Goal: Information Seeking & Learning: Learn about a topic

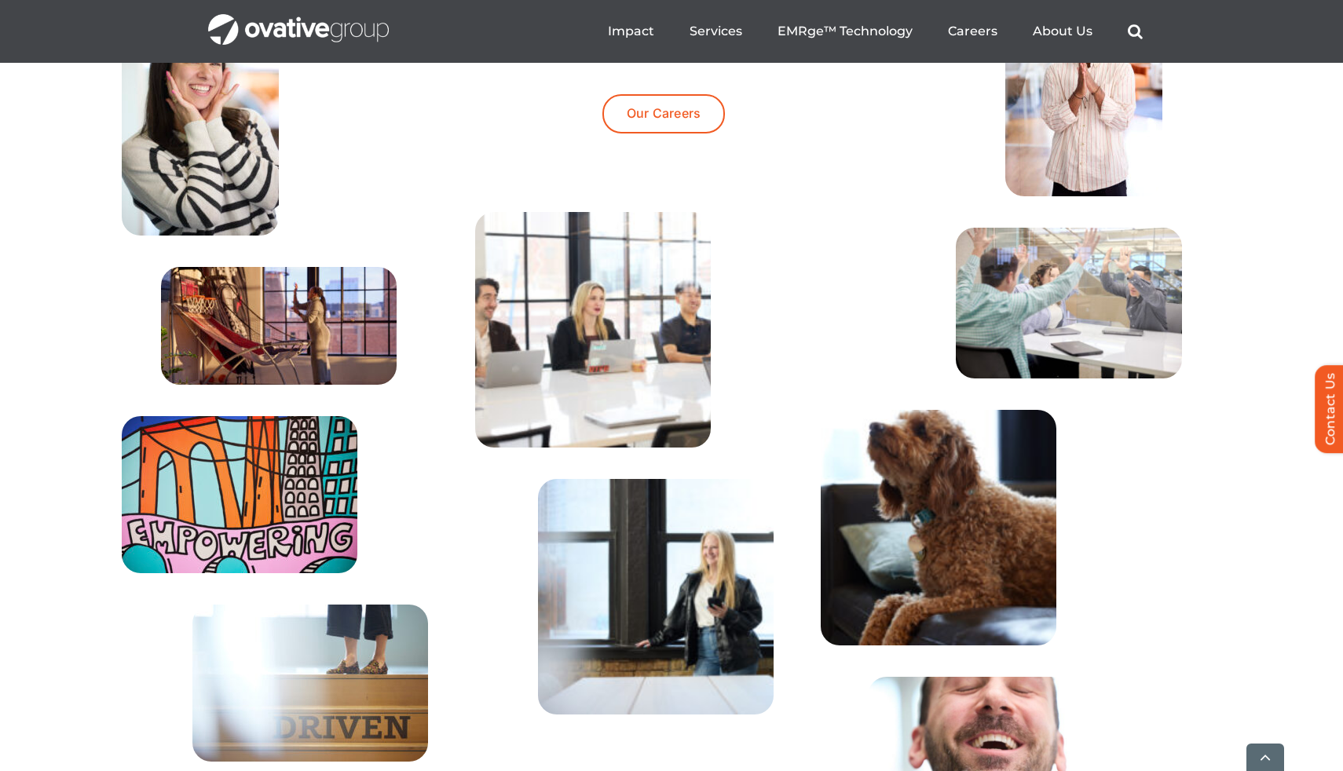
scroll to position [5118, 0]
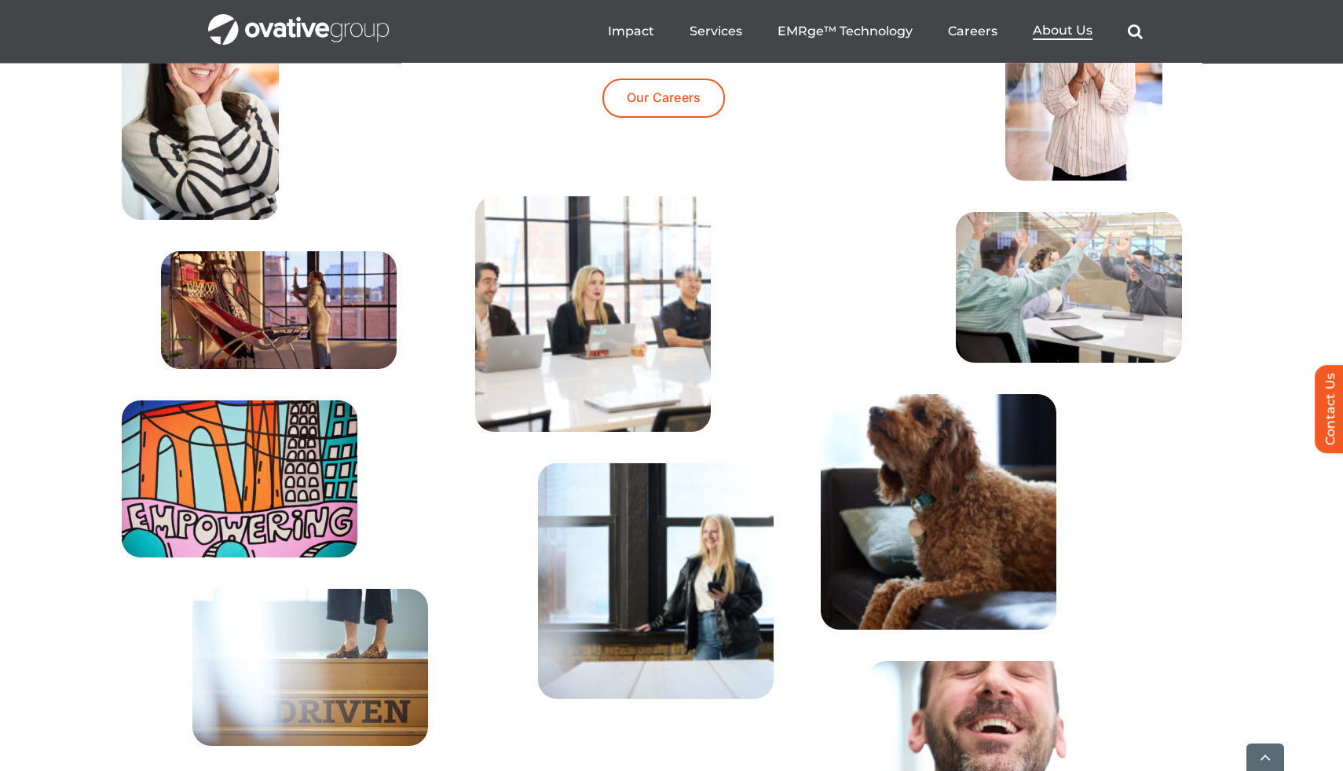
click at [1053, 25] on span "About Us" at bounding box center [1063, 31] width 60 height 16
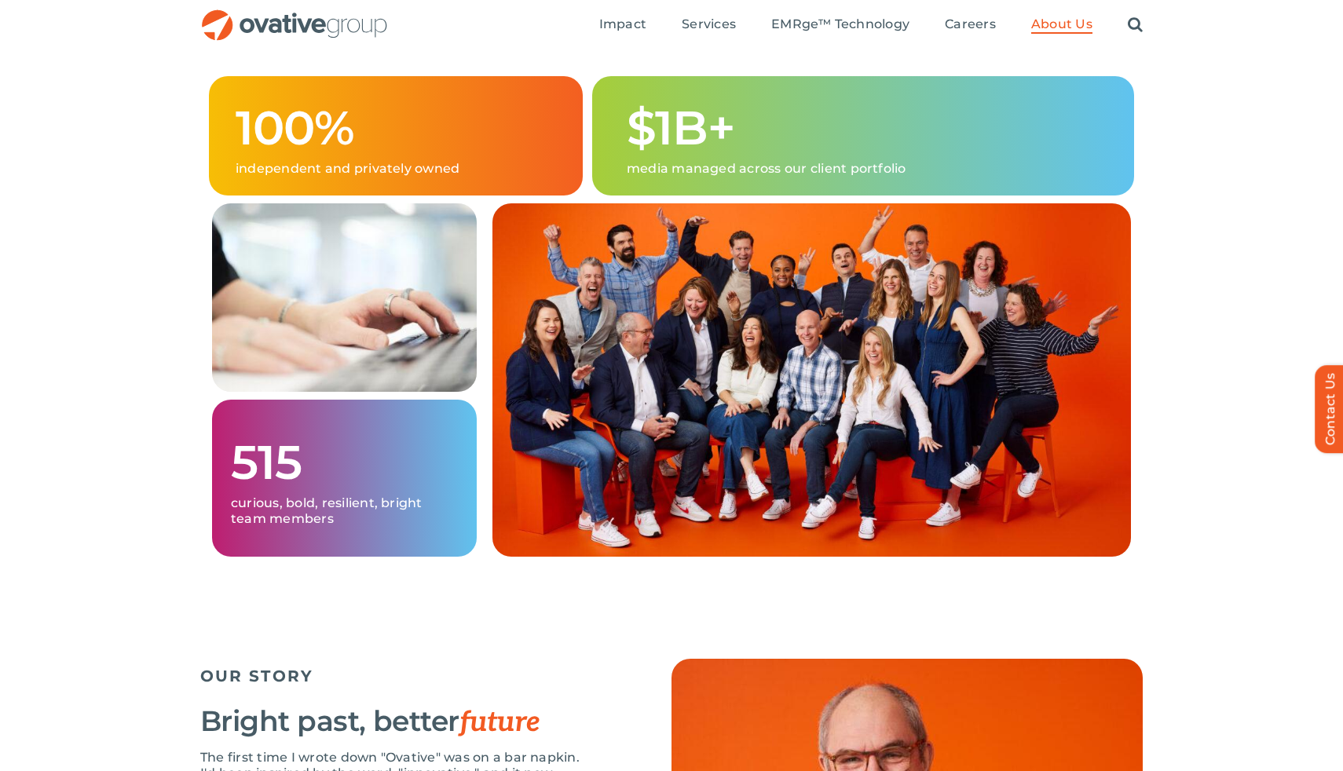
scroll to position [685, 0]
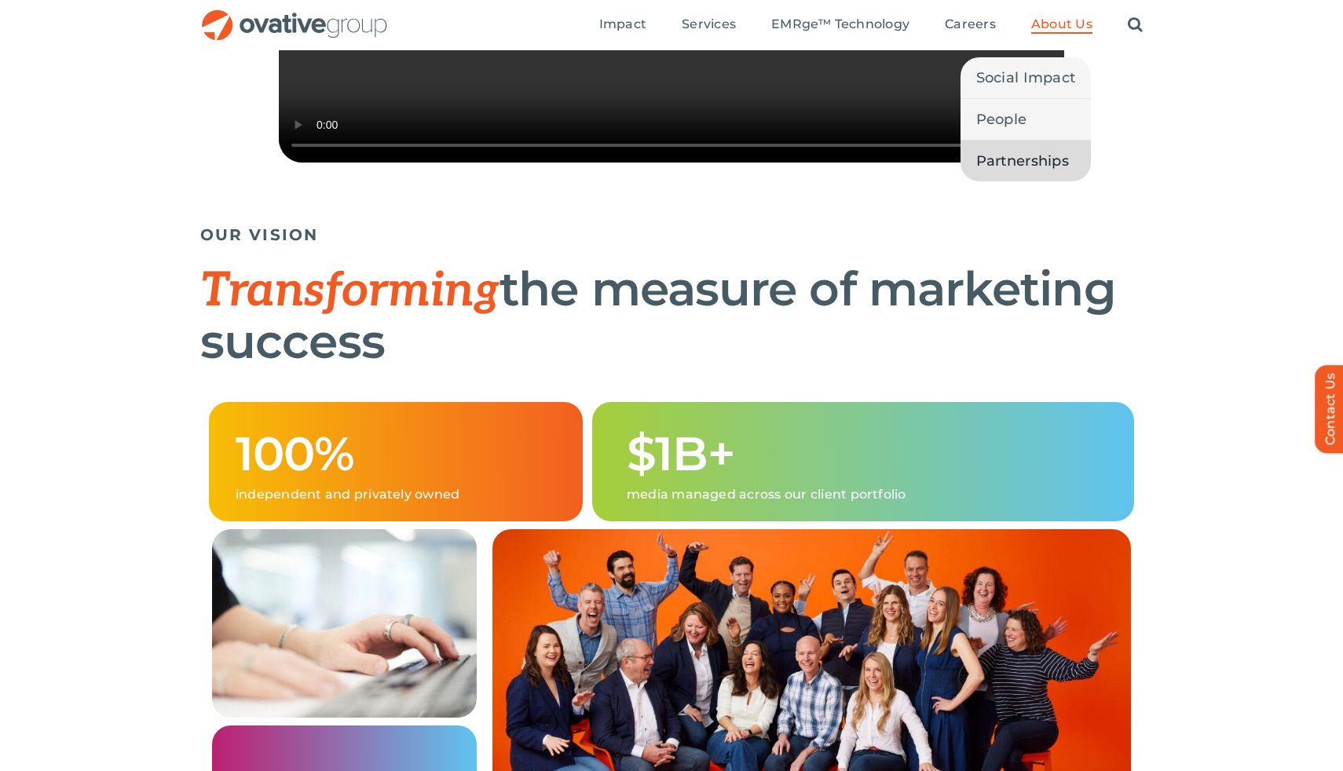
click at [1012, 152] on span "Partnerships" at bounding box center [1022, 161] width 93 height 22
click at [1057, 24] on span "About Us" at bounding box center [1061, 24] width 61 height 16
click at [1043, 71] on span "Social Impact" at bounding box center [1026, 78] width 100 height 22
click at [1011, 79] on span "Social Impact" at bounding box center [1026, 78] width 100 height 22
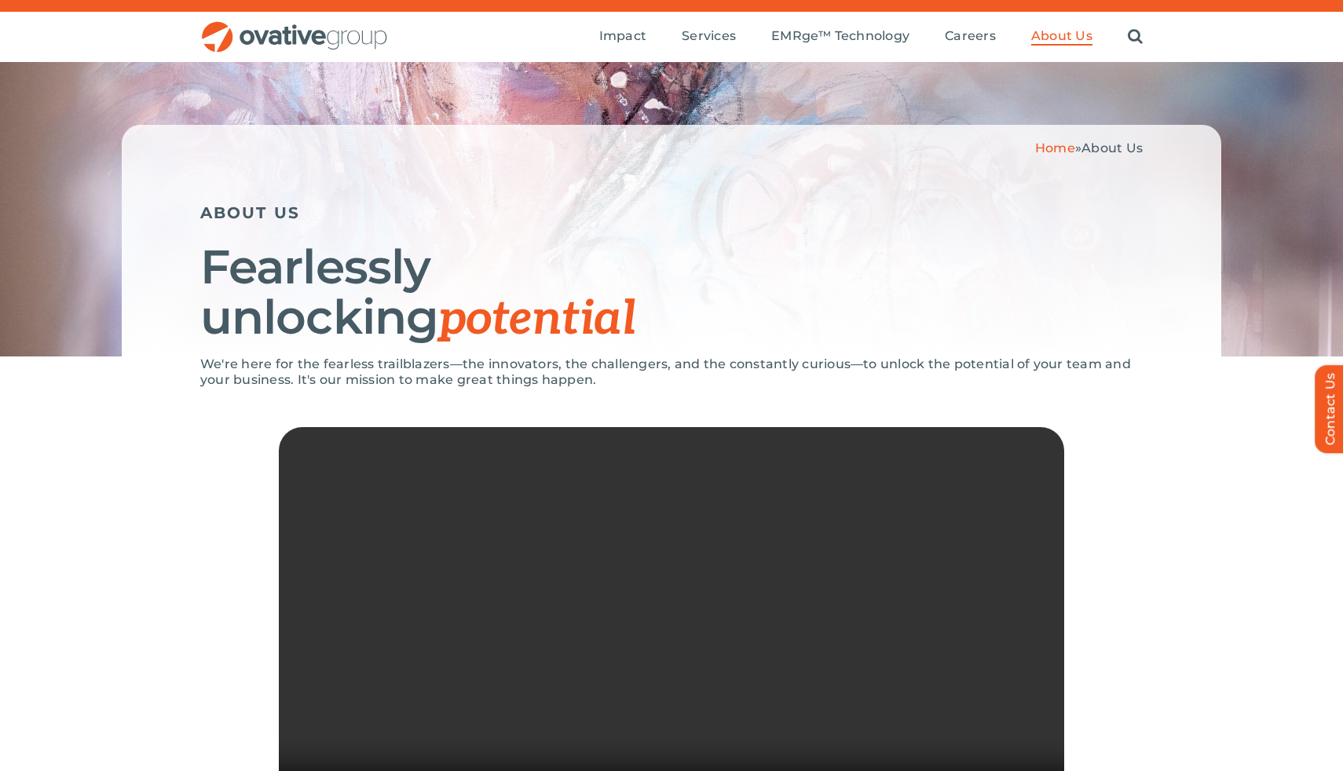
scroll to position [17, 0]
